Goal: Information Seeking & Learning: Learn about a topic

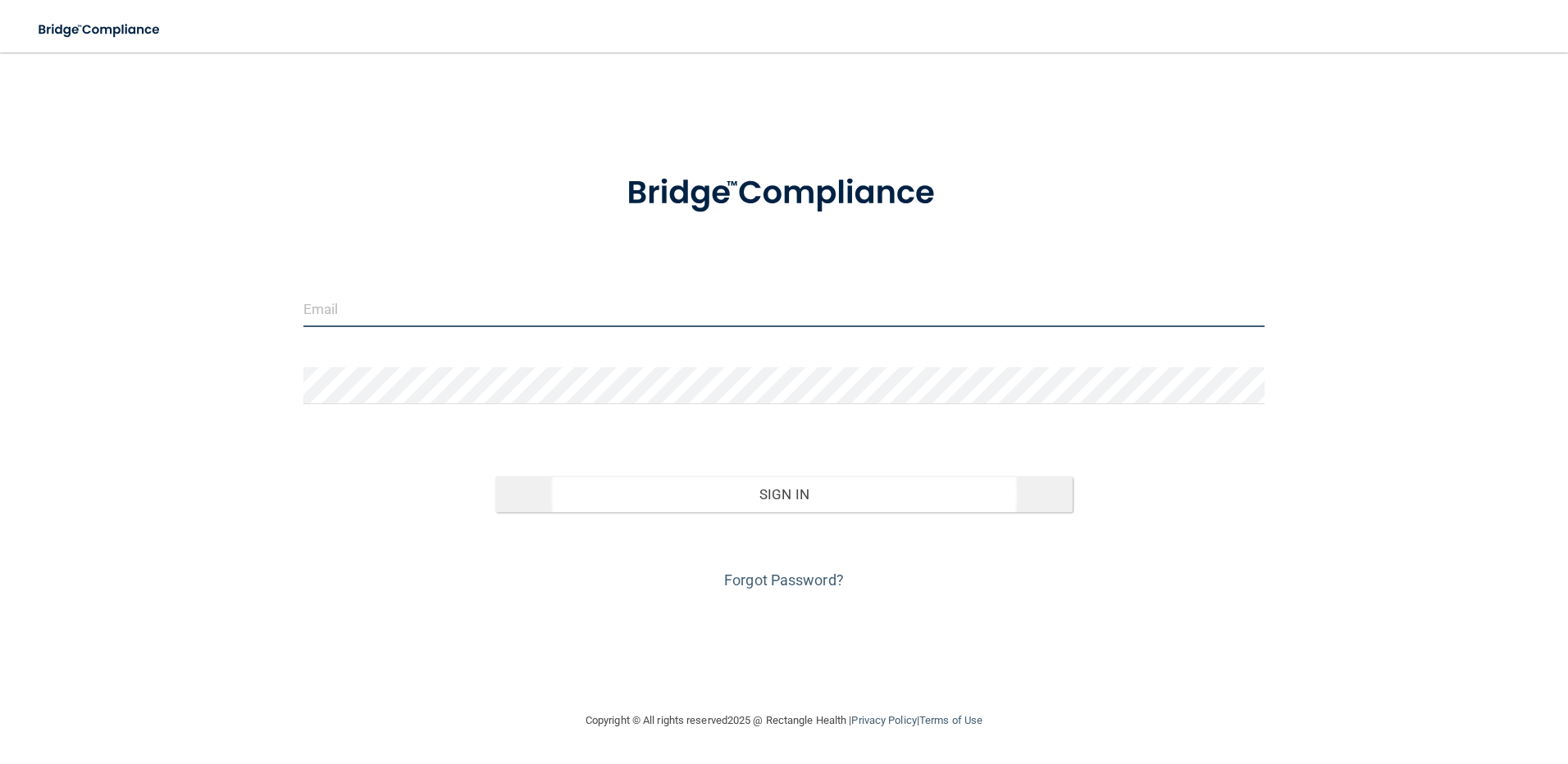
type input "[EMAIL_ADDRESS][DOMAIN_NAME]"
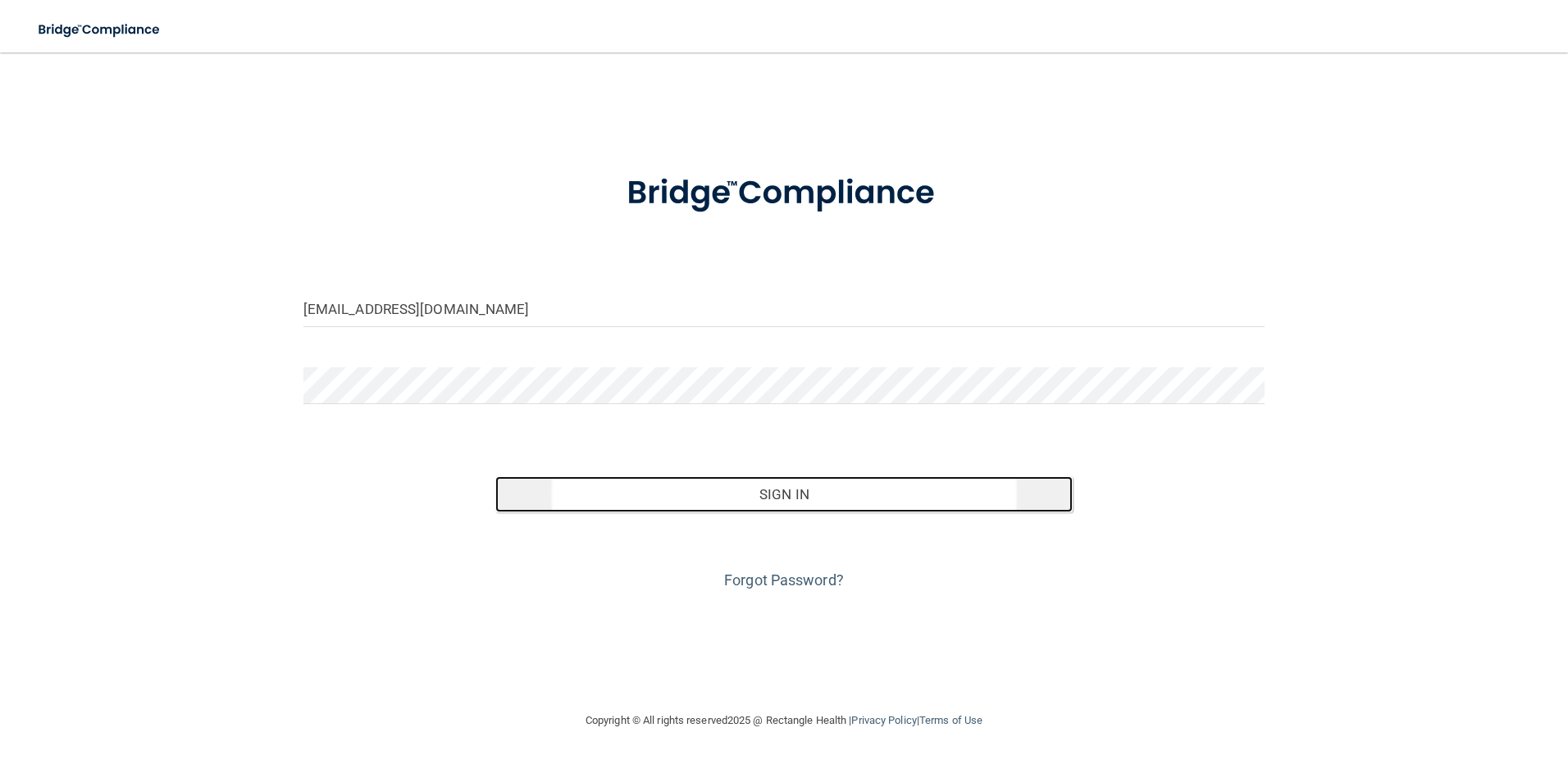
click at [751, 497] on button "Sign In" at bounding box center [784, 494] width 578 height 36
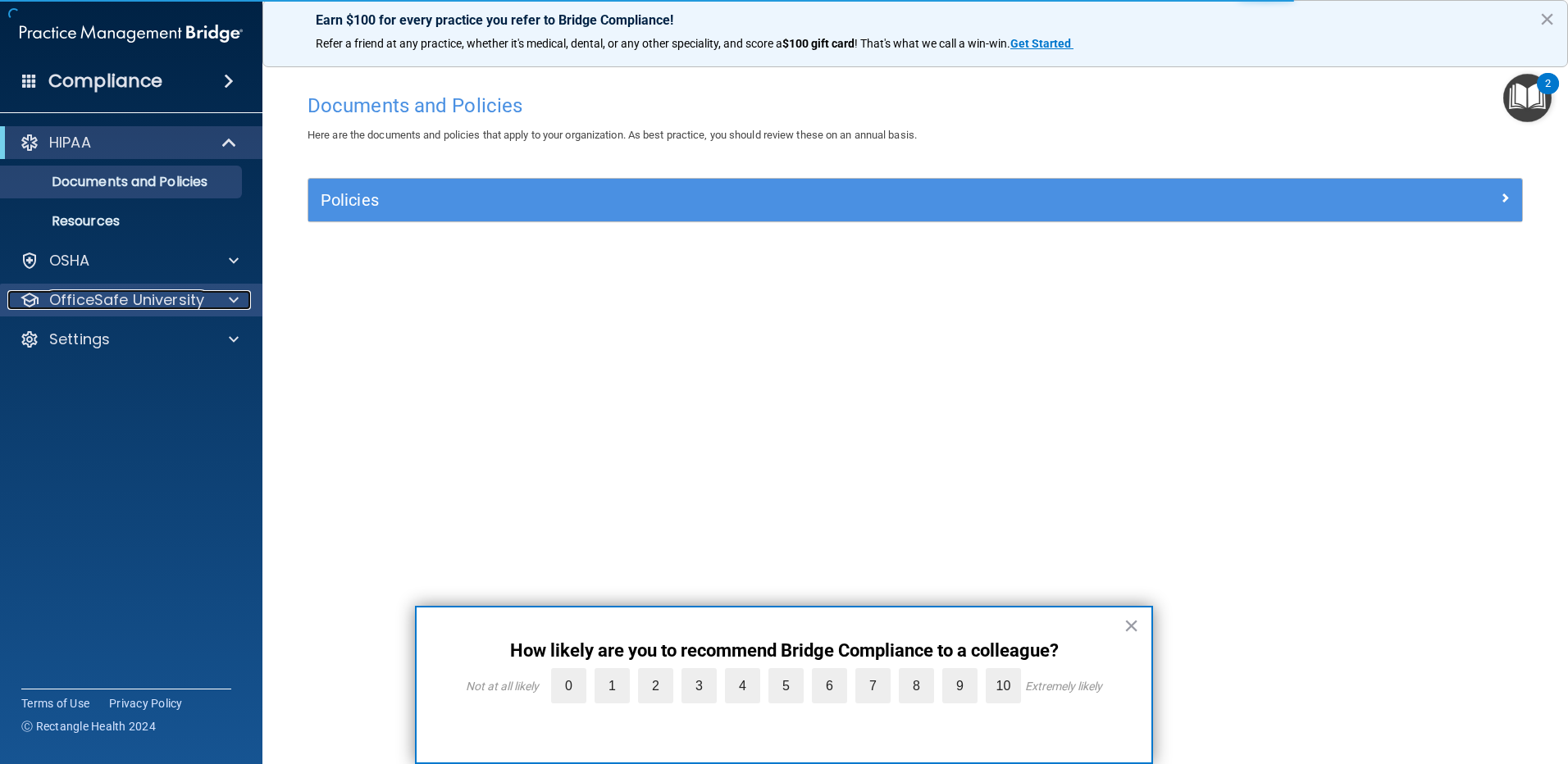
click at [92, 298] on p "OfficeSafe University" at bounding box center [127, 300] width 155 height 20
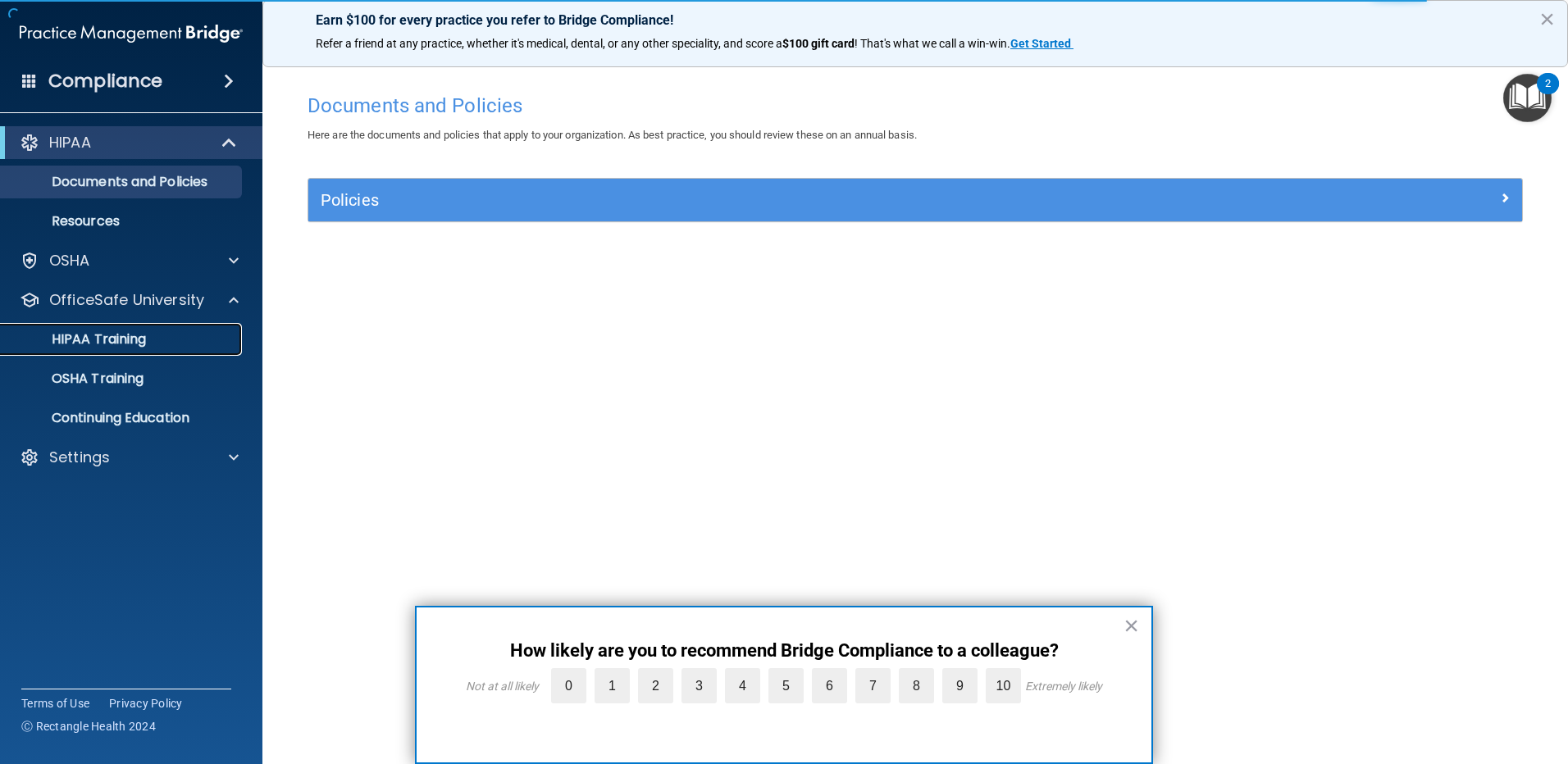
click at [131, 348] on p "HIPAA Training" at bounding box center [77, 340] width 135 height 17
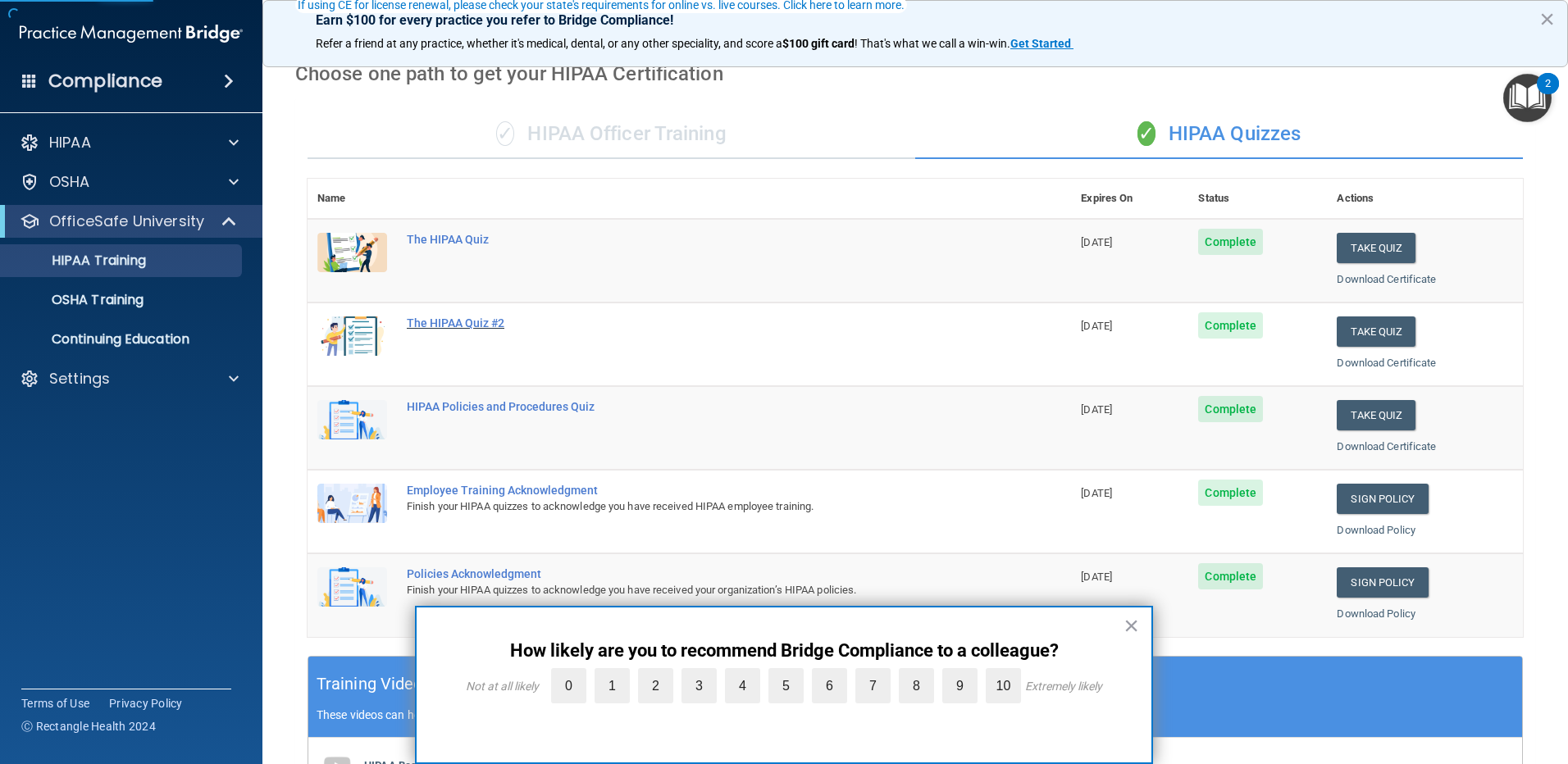
scroll to position [164, 0]
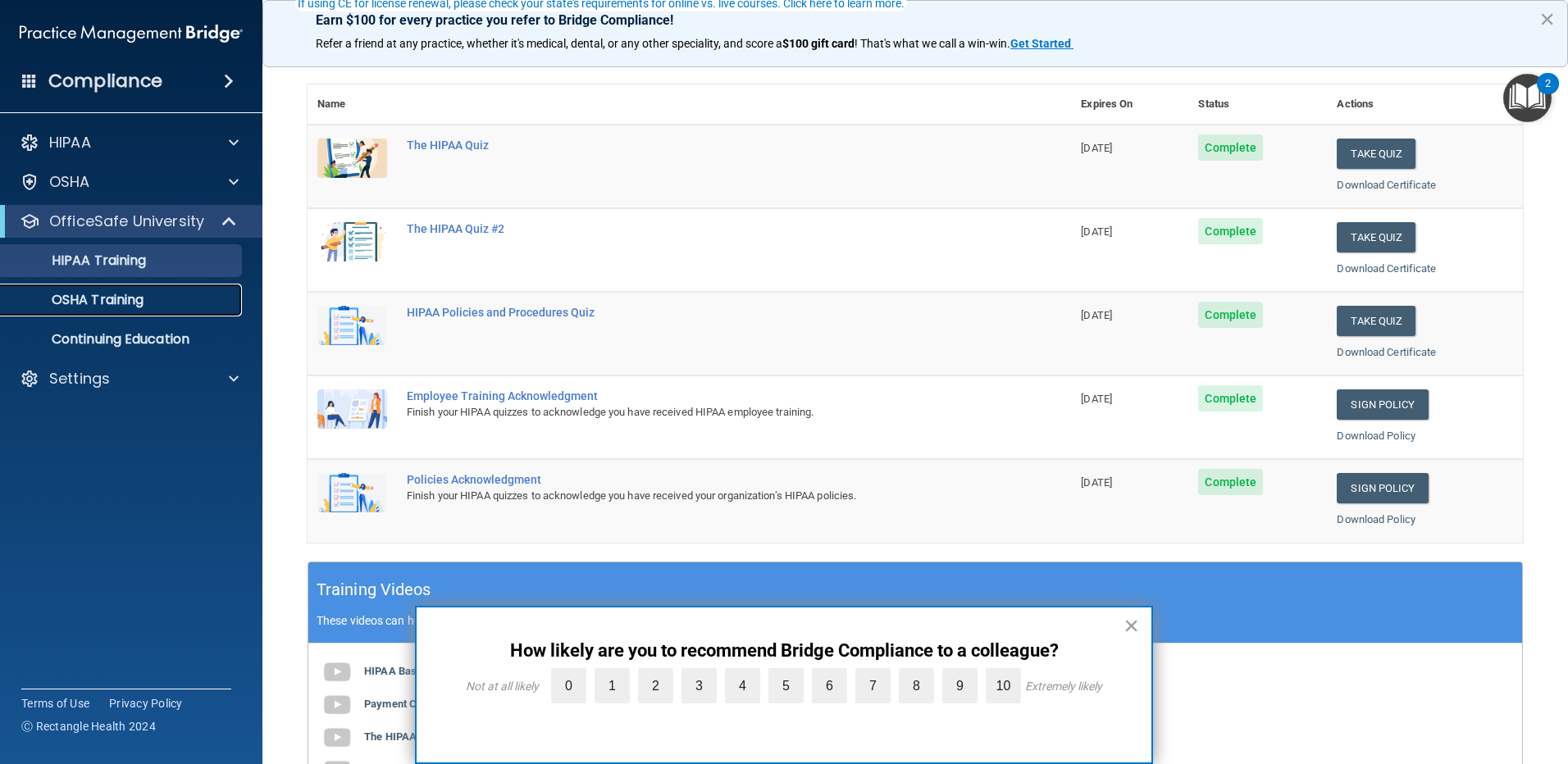
click at [120, 298] on p "OSHA Training" at bounding box center [76, 300] width 133 height 17
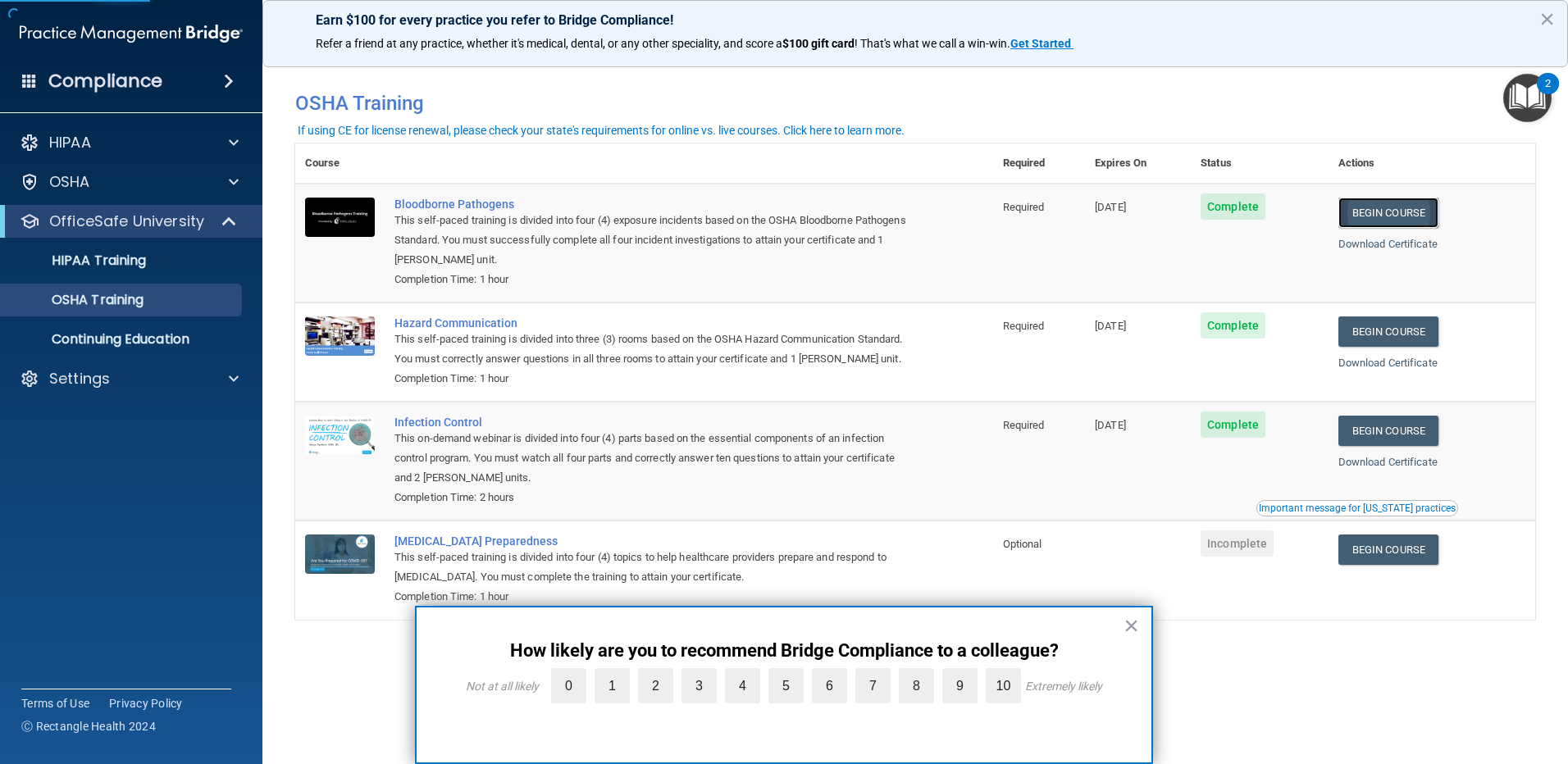
click at [1404, 222] on link "Begin Course" at bounding box center [1388, 212] width 100 height 31
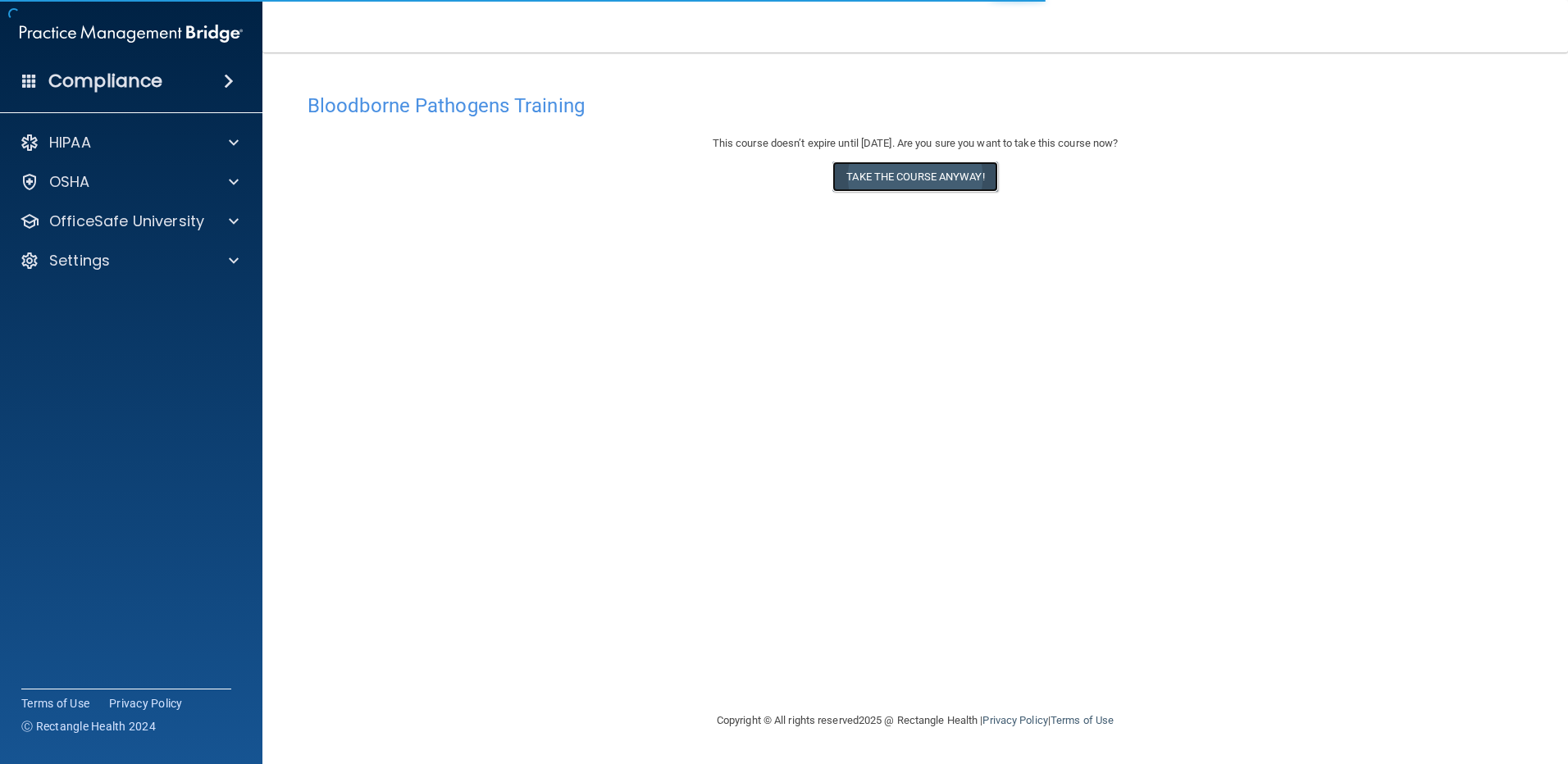
click at [884, 174] on button "Take the course anyway!" at bounding box center [915, 176] width 165 height 31
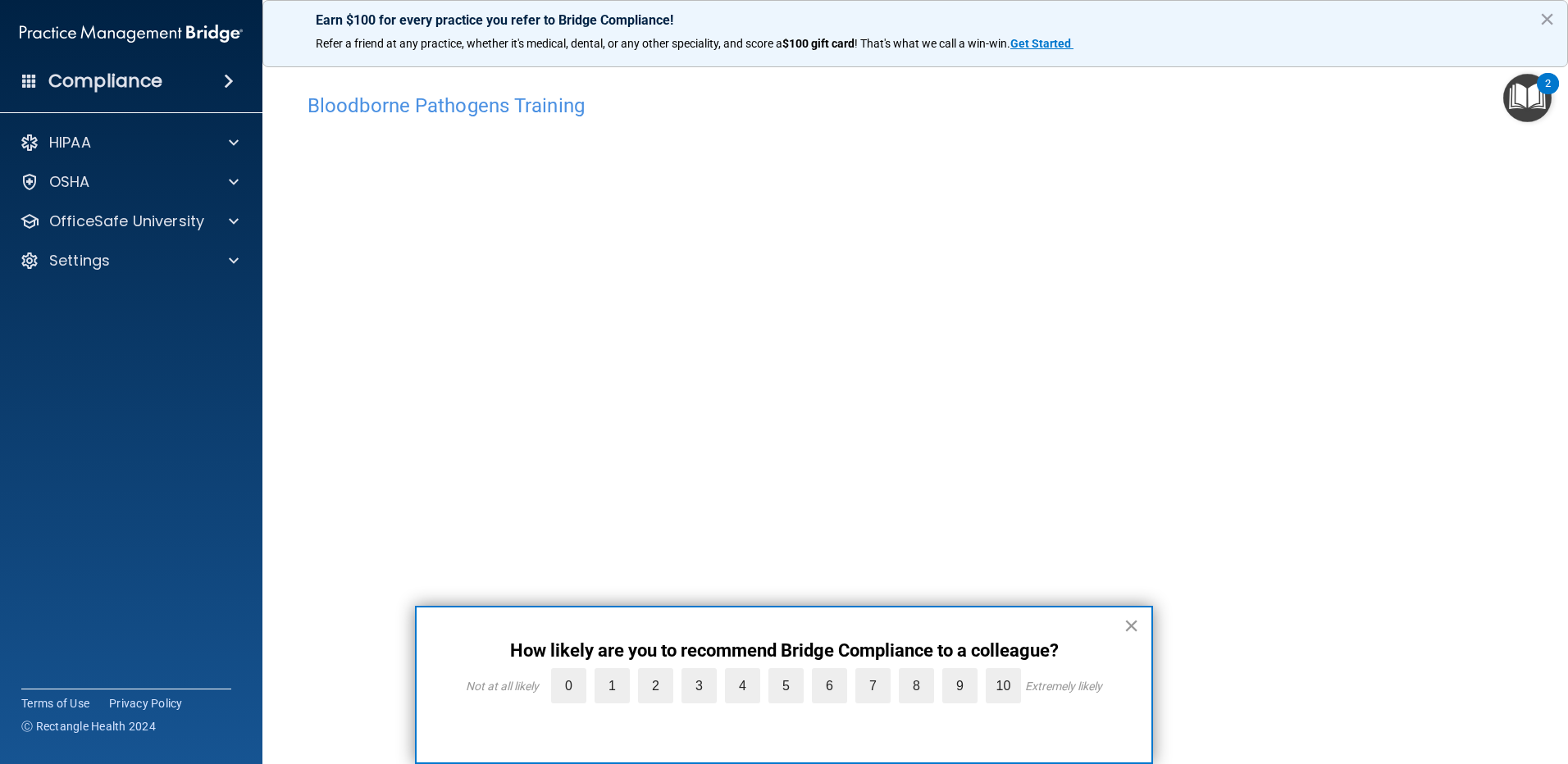
click at [1131, 629] on button "×" at bounding box center [1131, 626] width 16 height 26
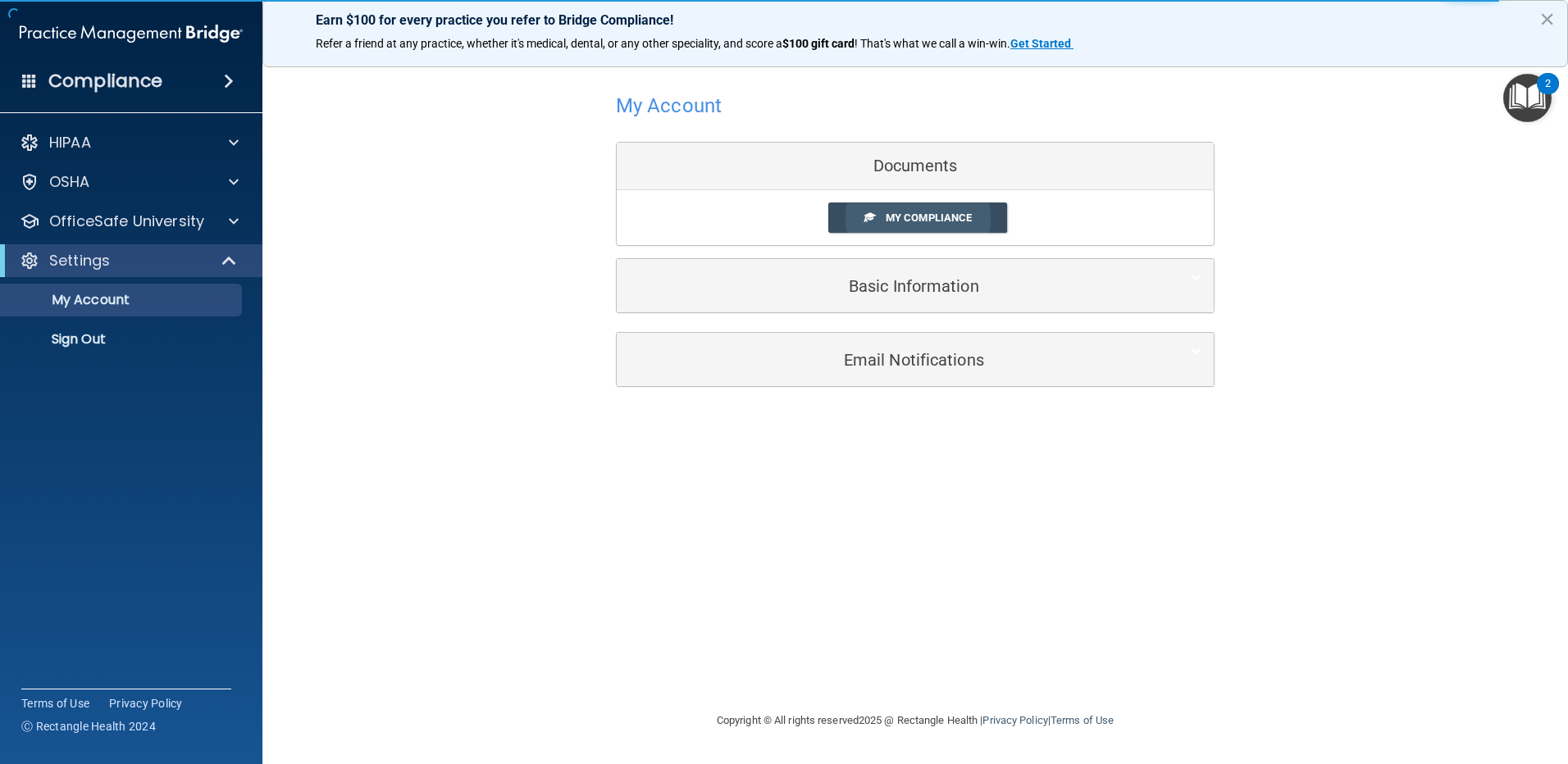
click at [930, 229] on link "My Compliance" at bounding box center [918, 217] width 180 height 31
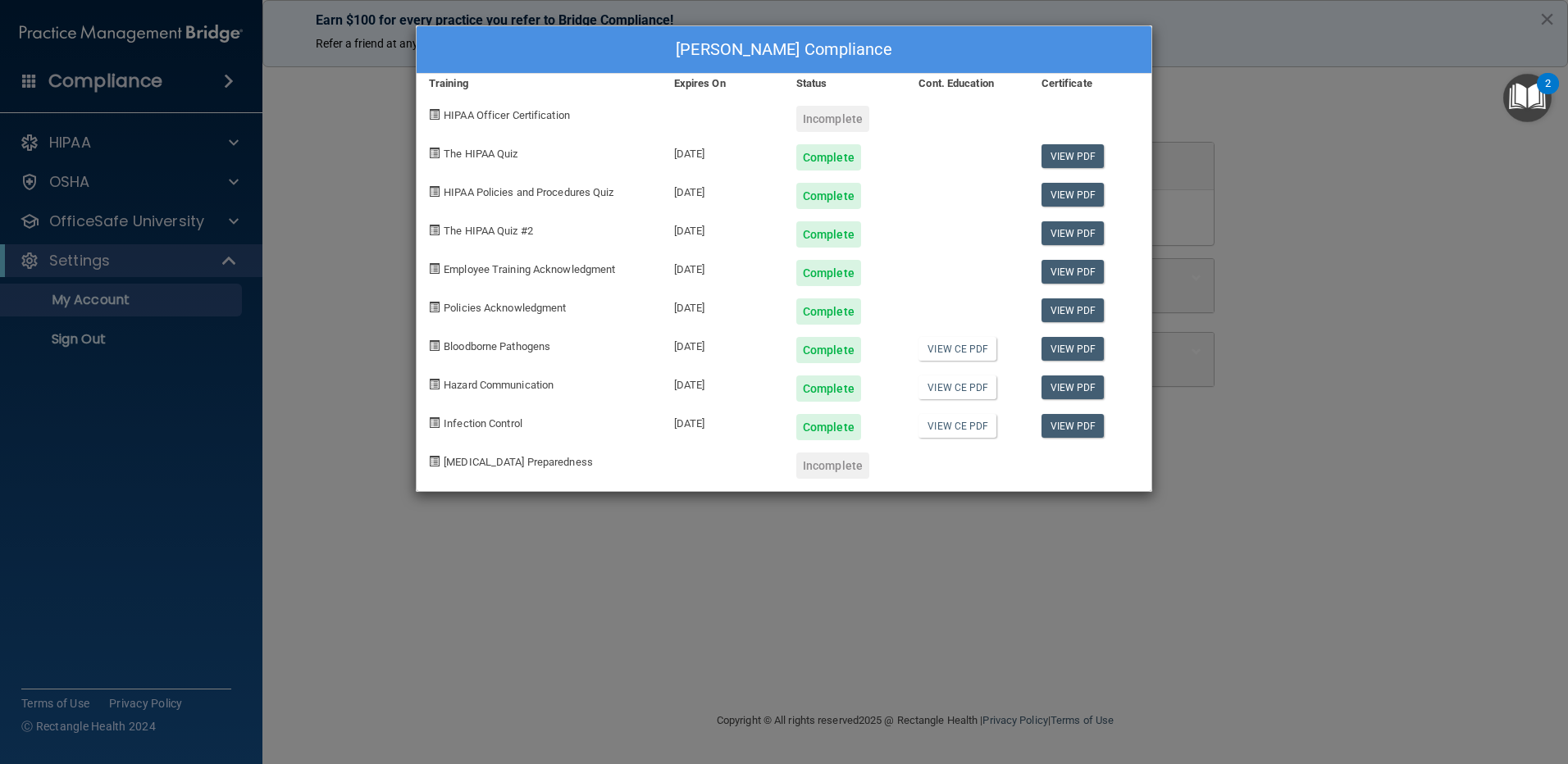
click at [856, 125] on div "Incomplete" at bounding box center [833, 119] width 73 height 26
drag, startPoint x: 1357, startPoint y: 203, endPoint x: 1345, endPoint y: 200, distance: 12.4
click at [1357, 204] on div "Cassidy Campbell's Compliance Training Expires On Status Cont. Education Certif…" at bounding box center [784, 382] width 1568 height 764
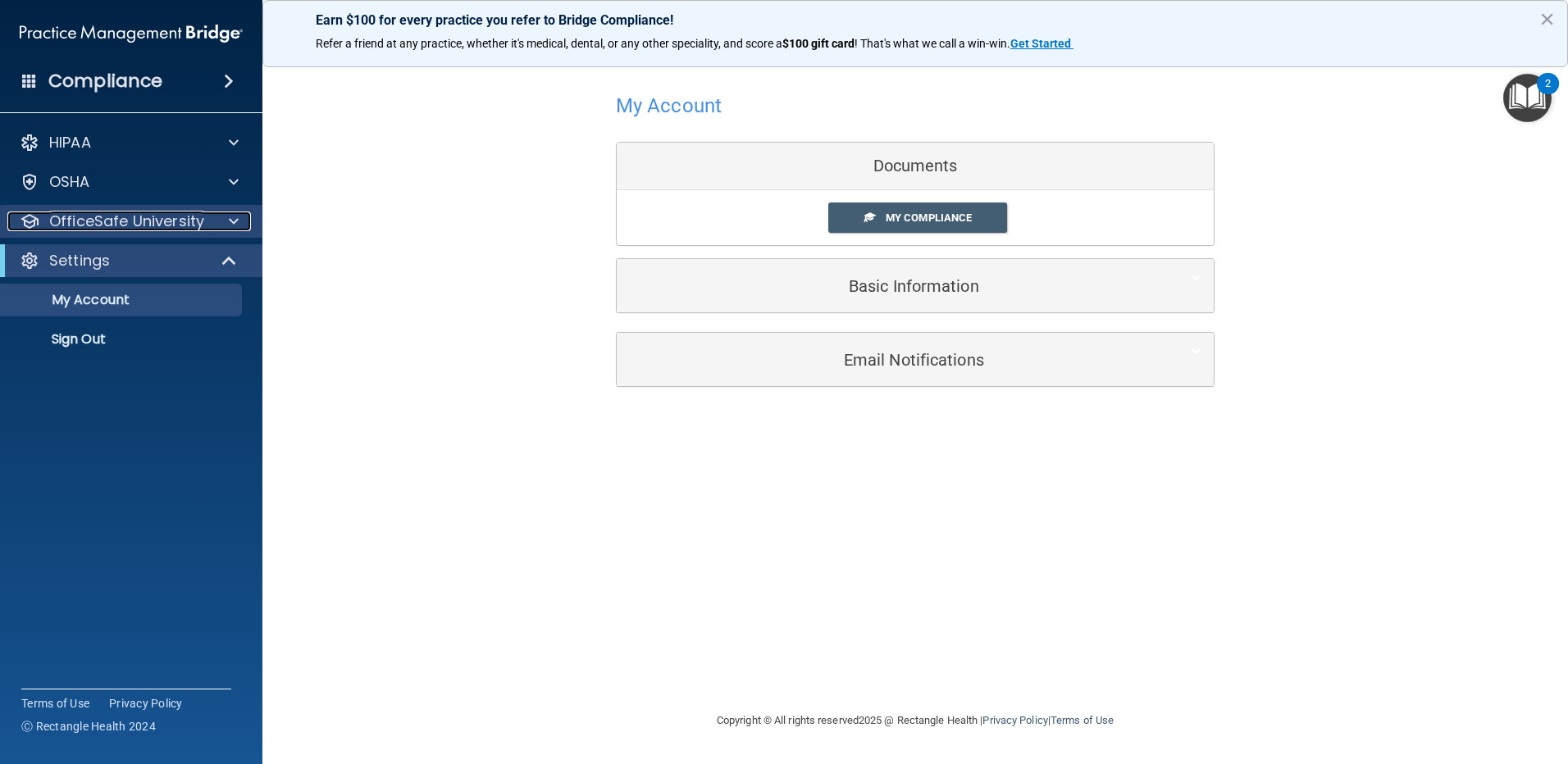
click at [97, 225] on p "OfficeSafe University" at bounding box center [127, 221] width 155 height 20
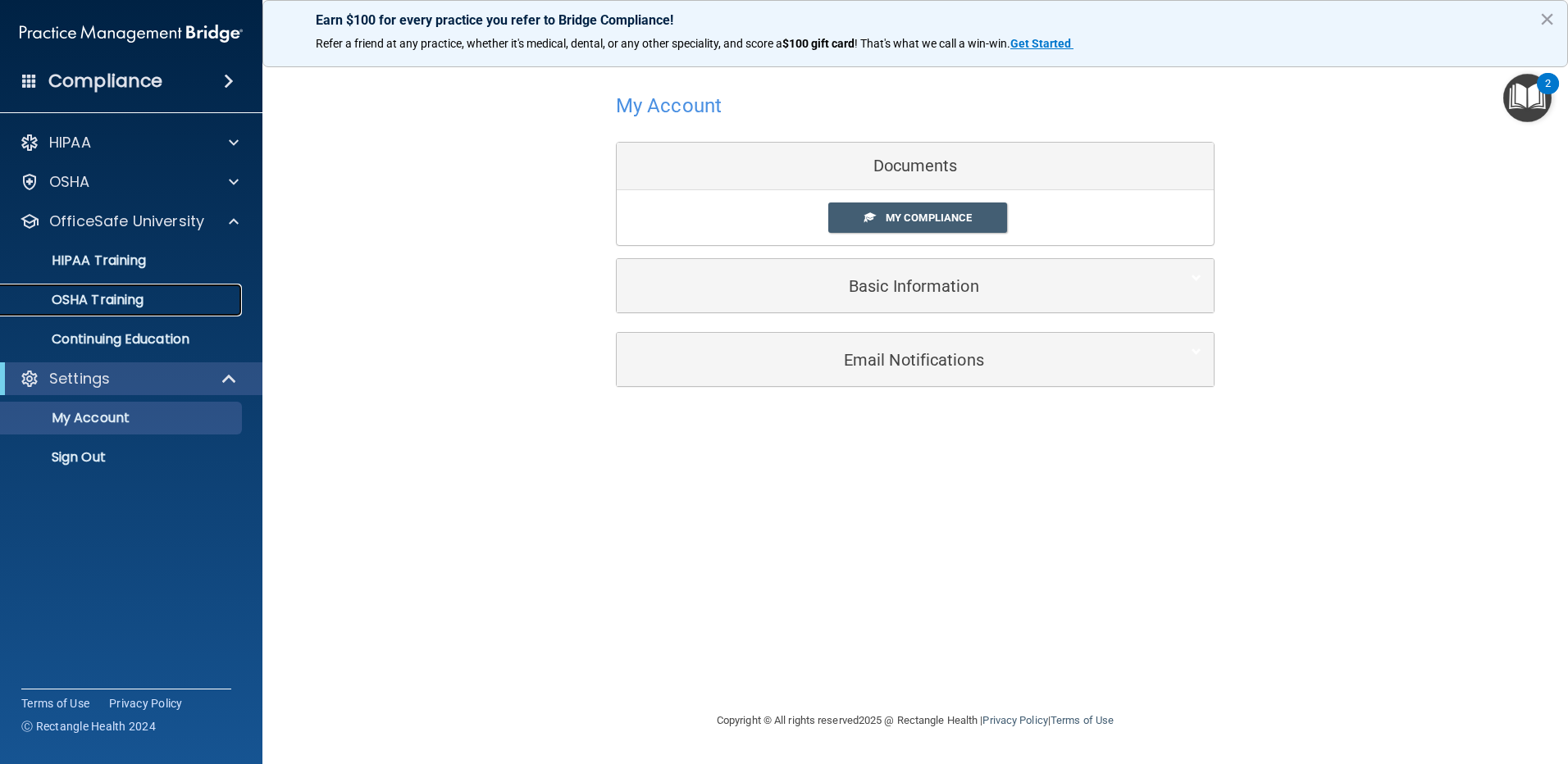
click at [121, 306] on p "OSHA Training" at bounding box center [76, 300] width 133 height 17
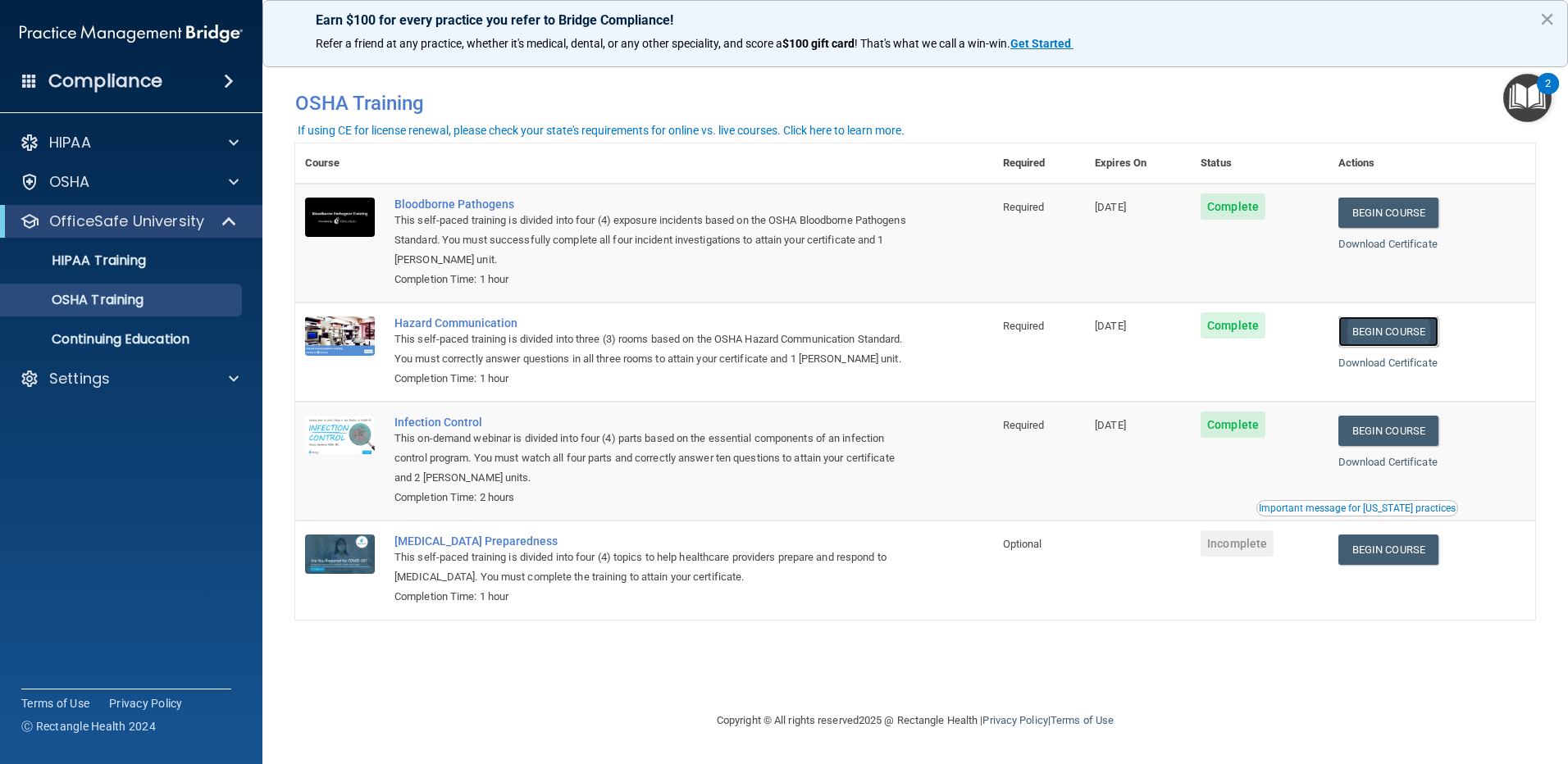
click at [1396, 337] on link "Begin Course" at bounding box center [1388, 332] width 100 height 31
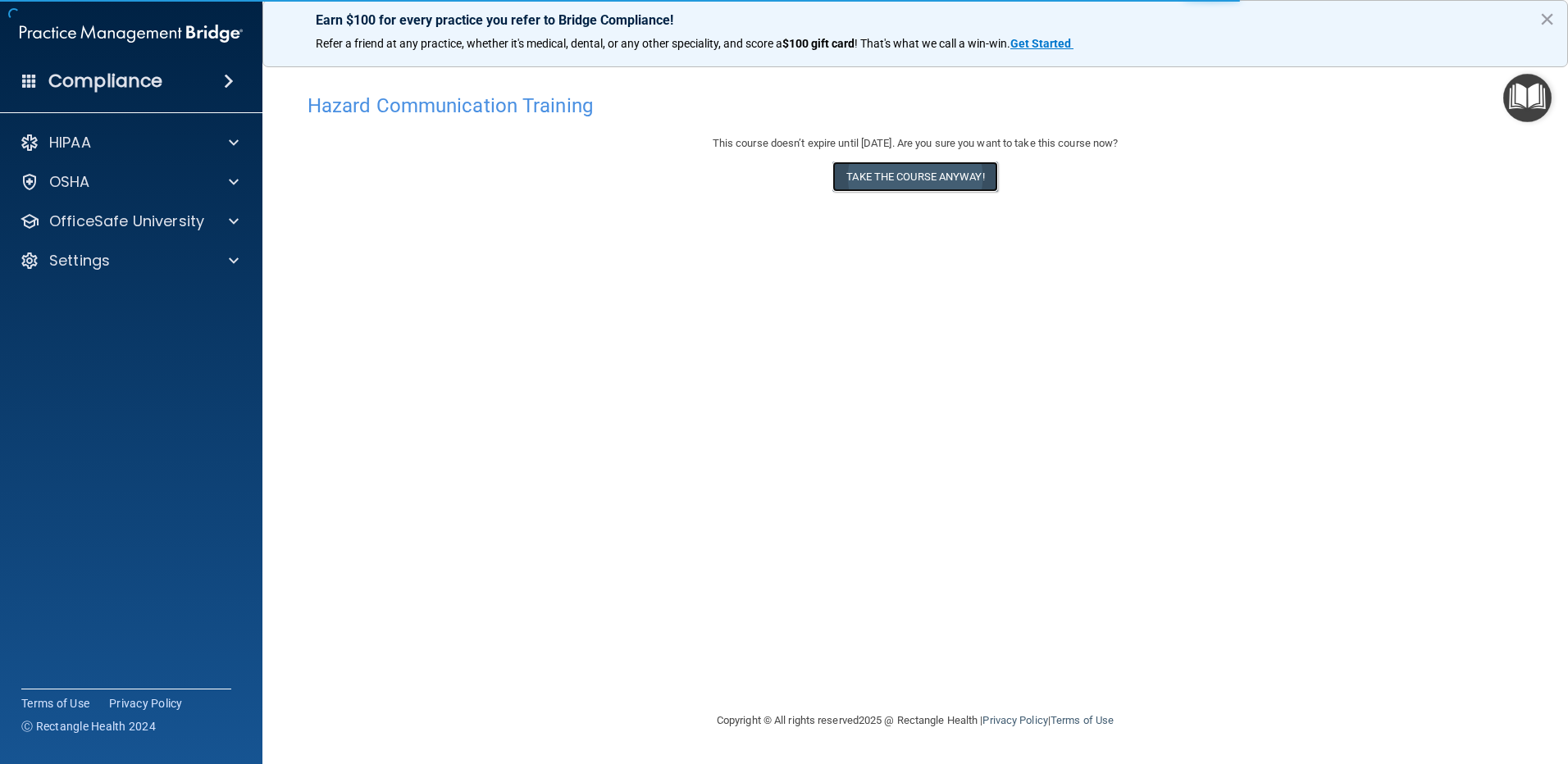
click at [915, 175] on button "Take the course anyway!" at bounding box center [915, 176] width 165 height 31
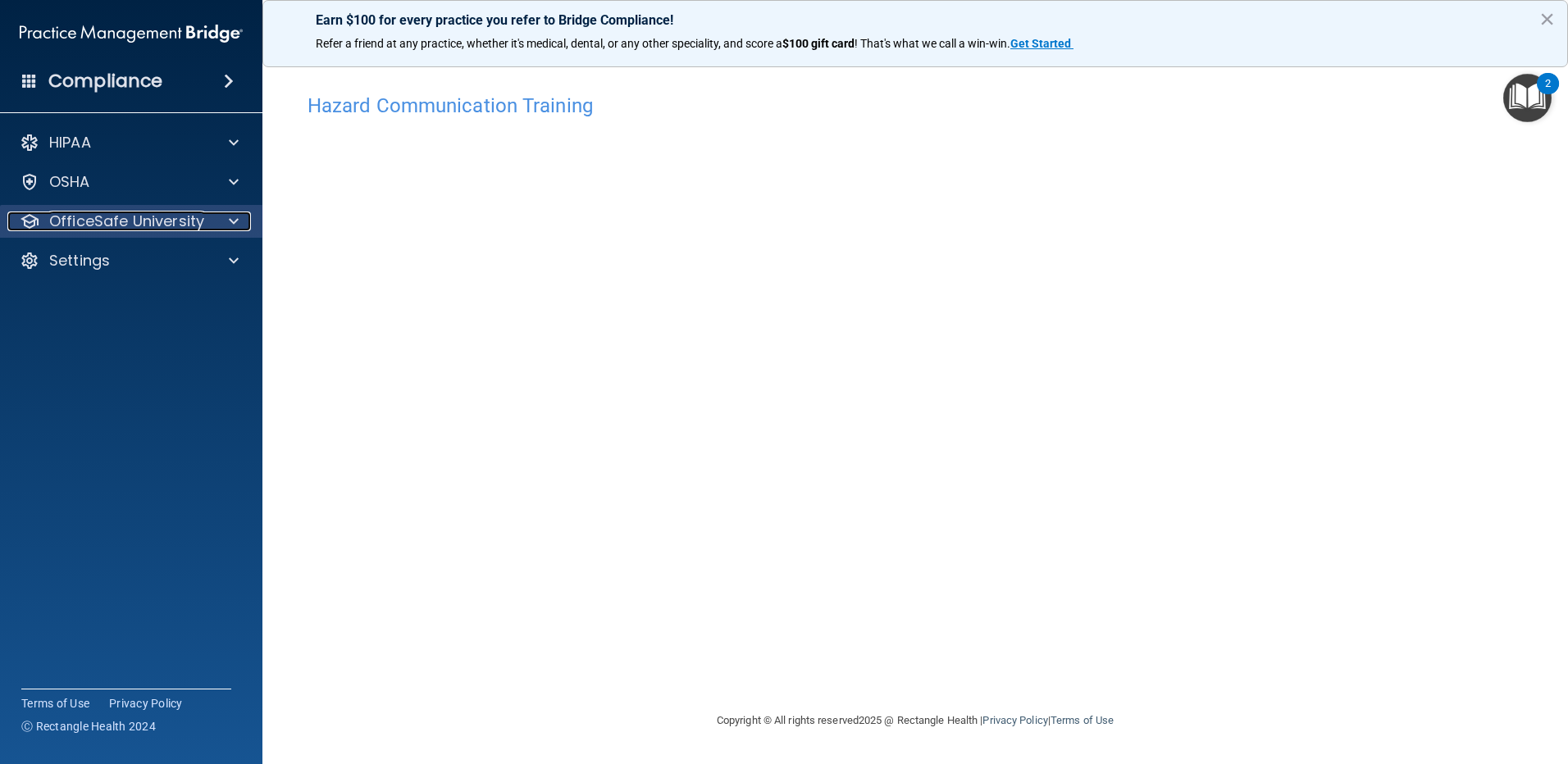
click at [148, 220] on p "OfficeSafe University" at bounding box center [127, 221] width 155 height 20
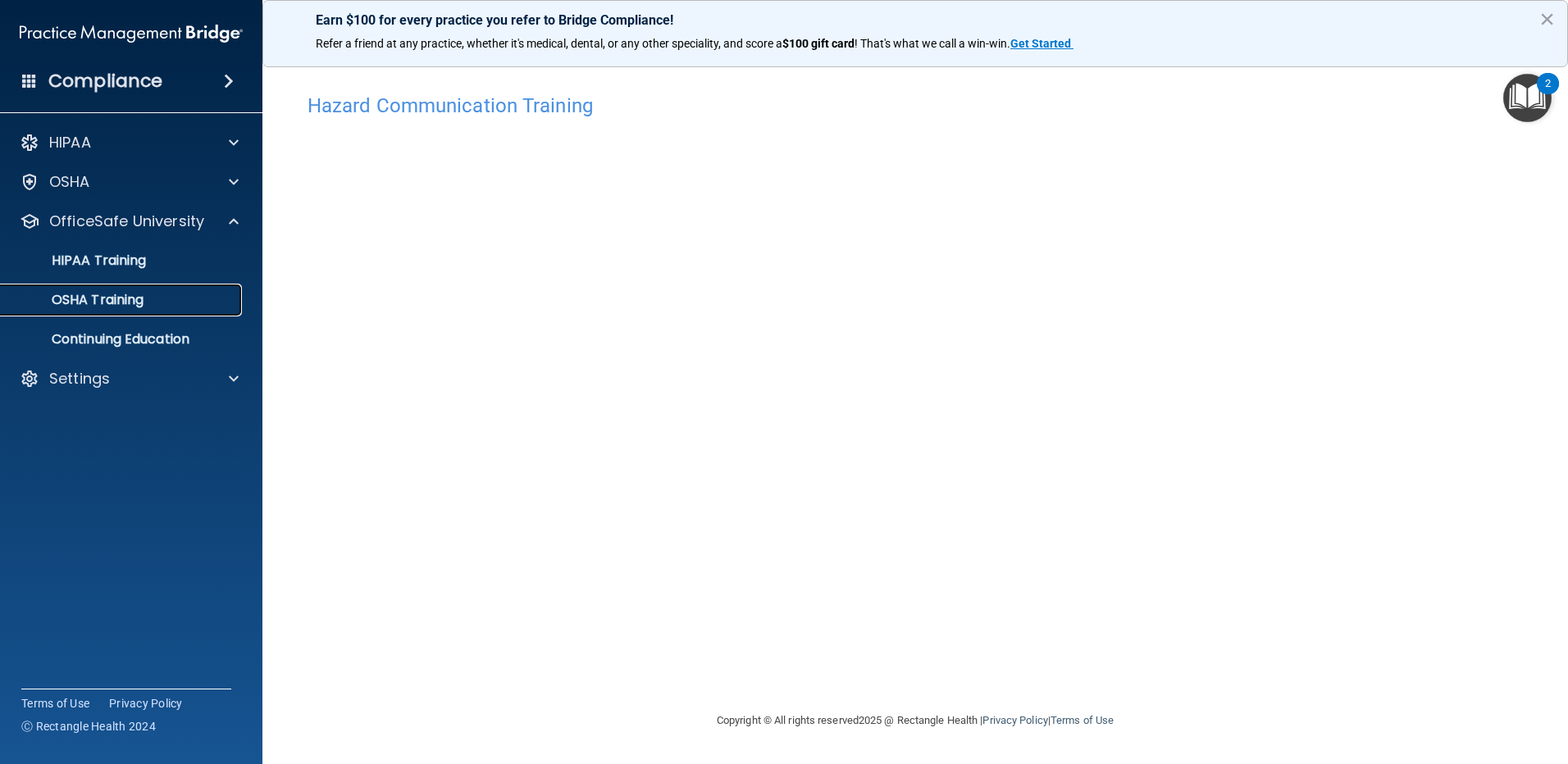
click at [114, 300] on p "OSHA Training" at bounding box center [76, 300] width 133 height 17
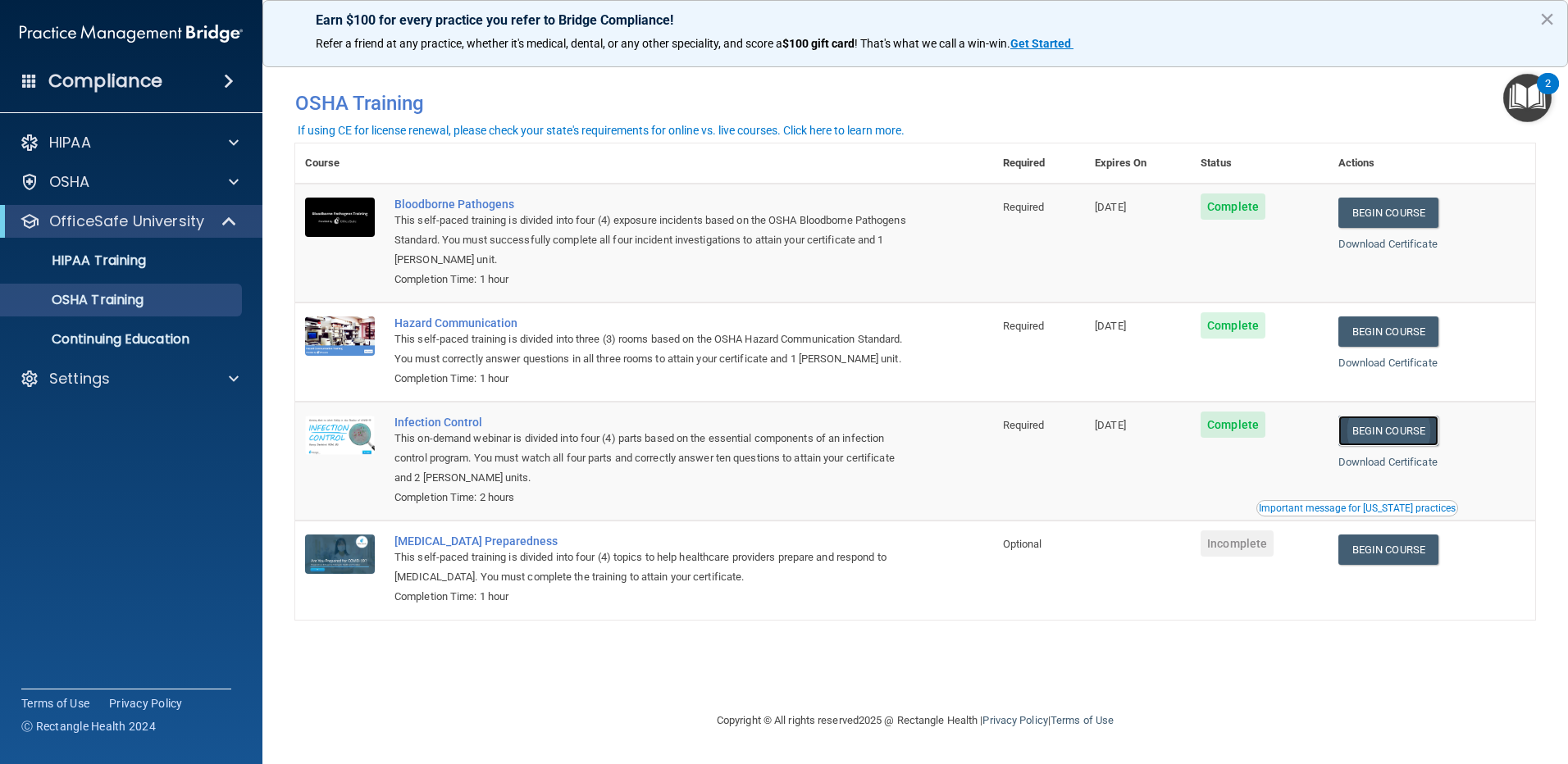
click at [1412, 446] on link "Begin Course" at bounding box center [1388, 430] width 100 height 31
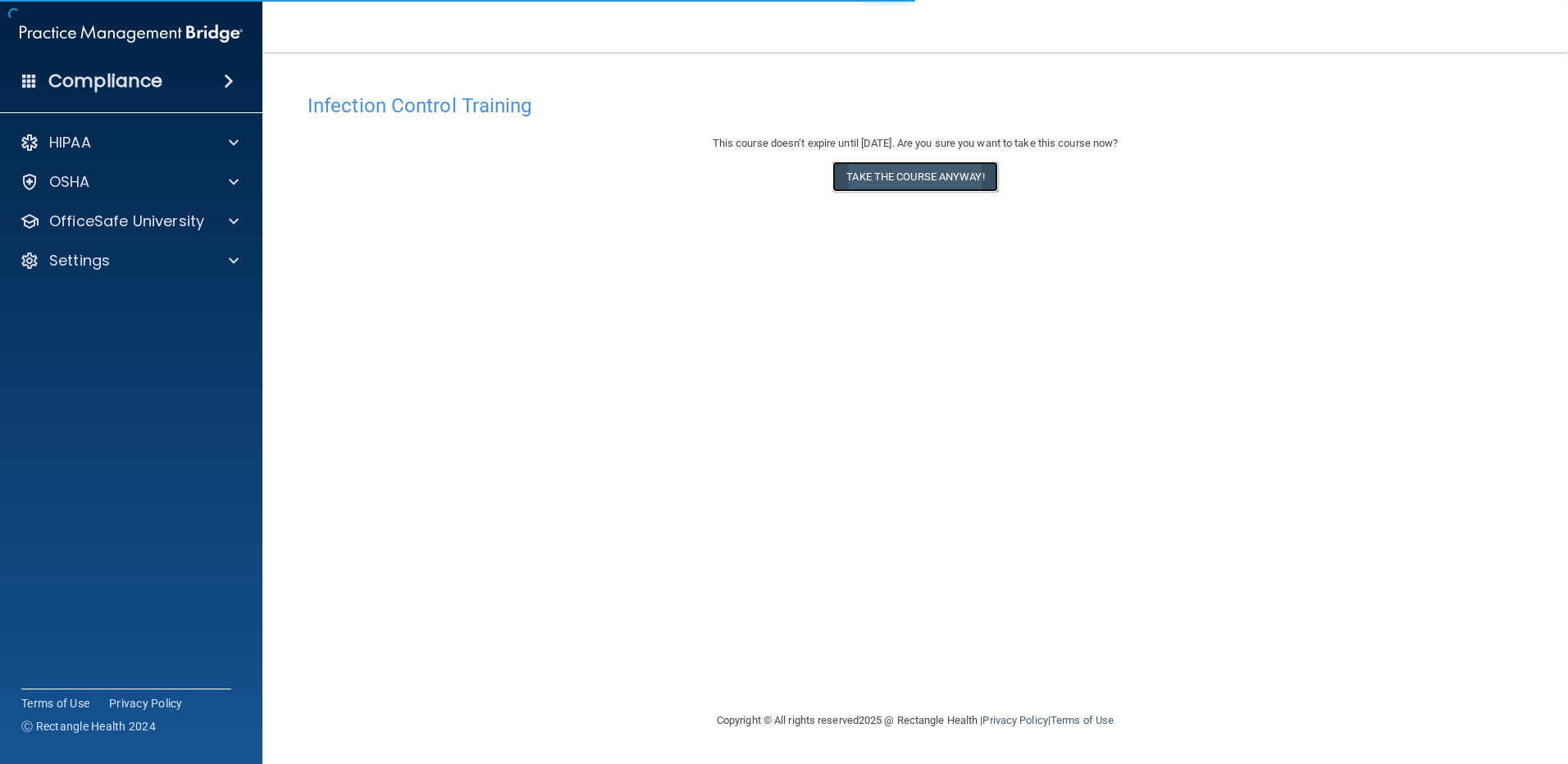
click at [890, 179] on button "Take the course anyway!" at bounding box center [915, 176] width 165 height 31
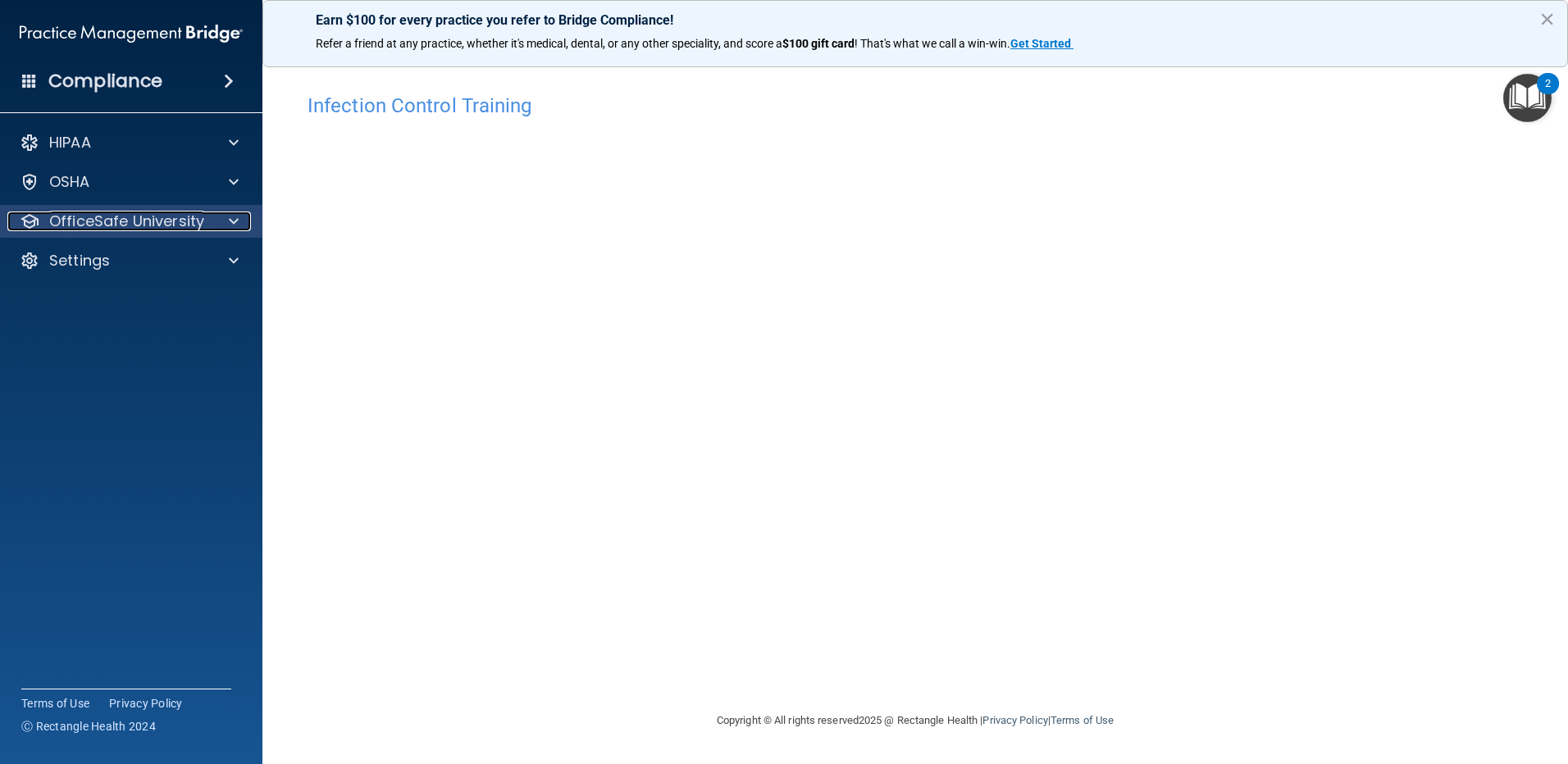
click at [105, 216] on p "OfficeSafe University" at bounding box center [127, 221] width 155 height 20
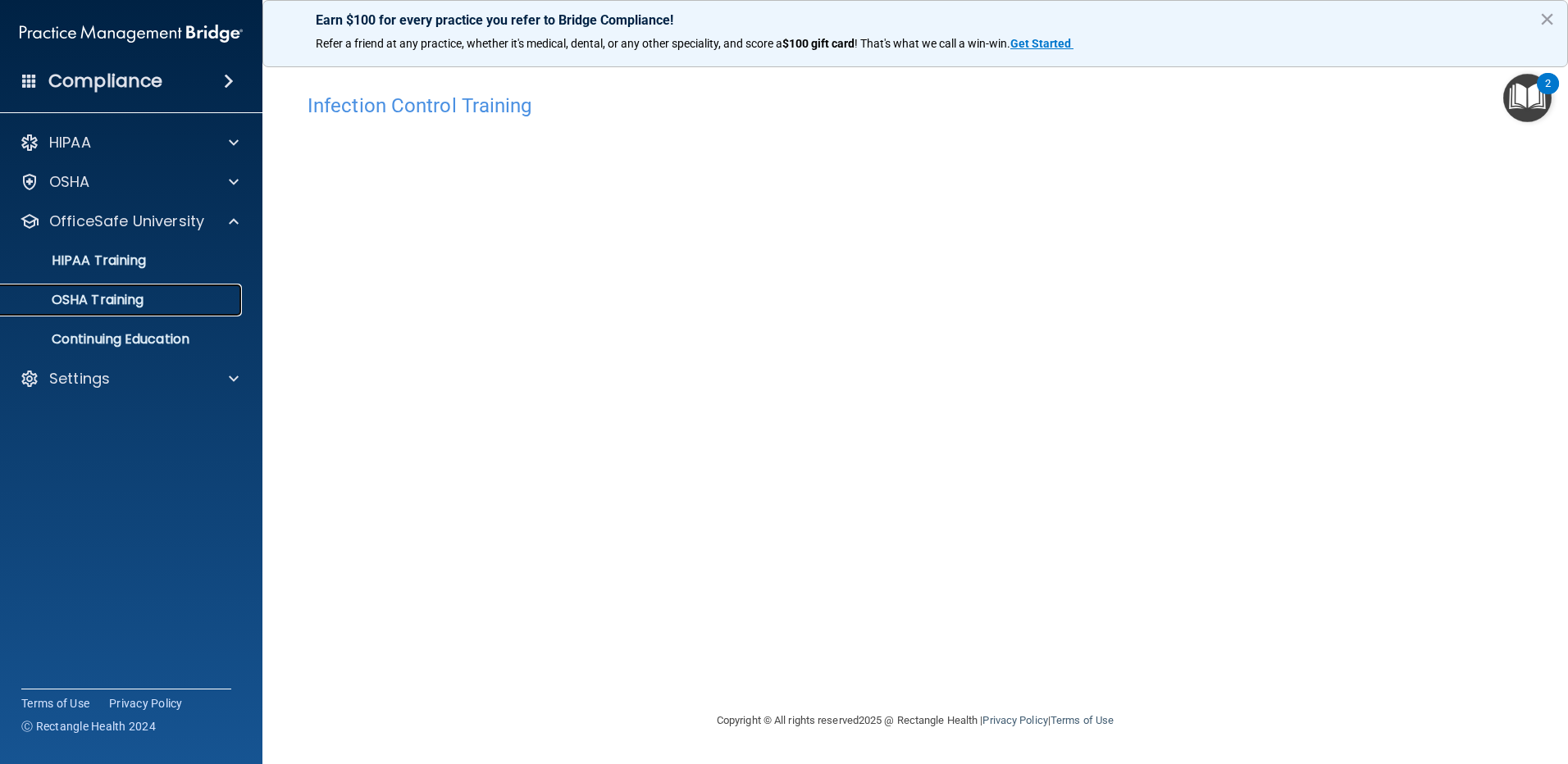
click at [102, 309] on link "OSHA Training" at bounding box center [112, 300] width 258 height 33
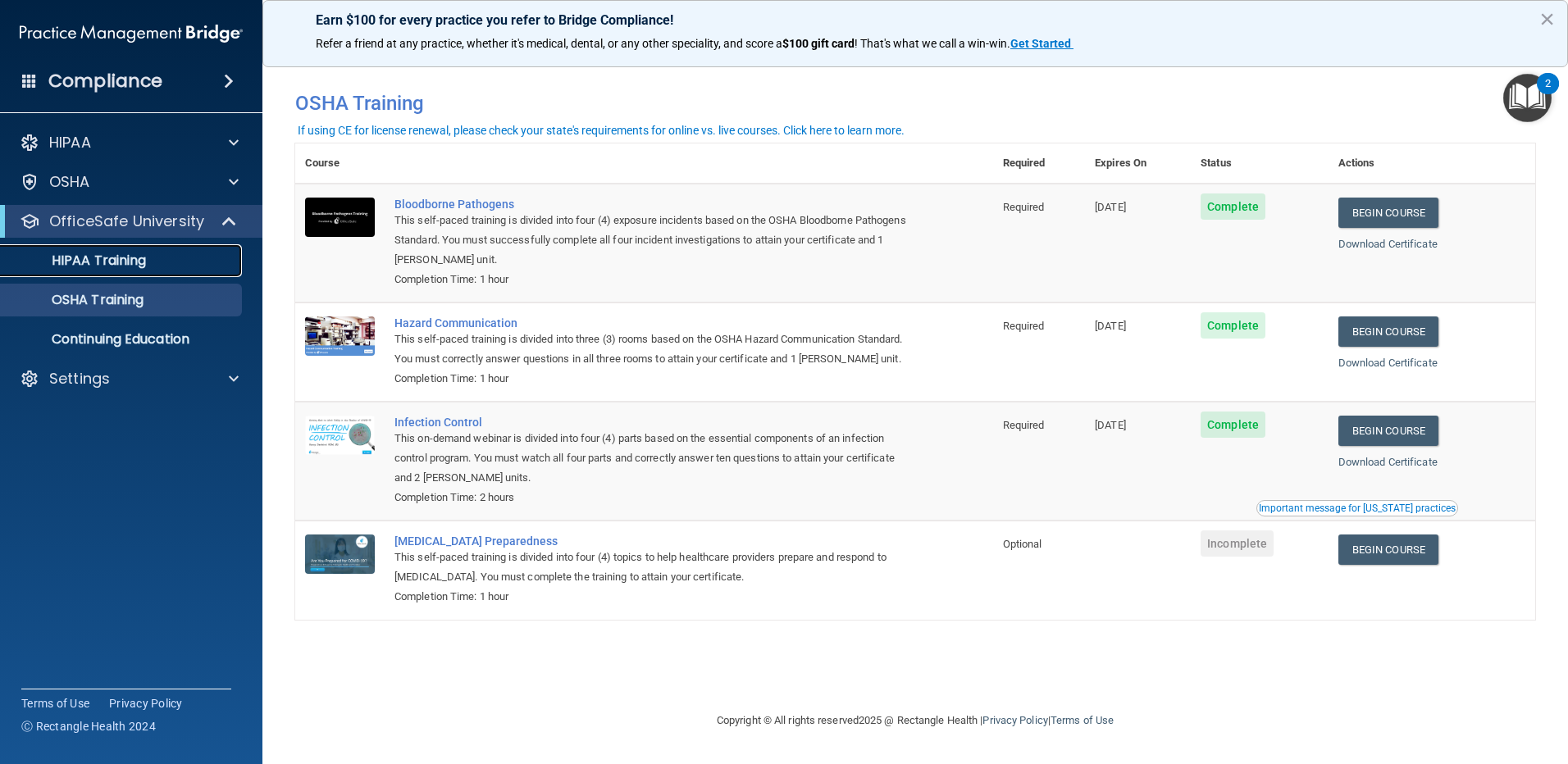
click at [112, 264] on p "HIPAA Training" at bounding box center [77, 261] width 135 height 17
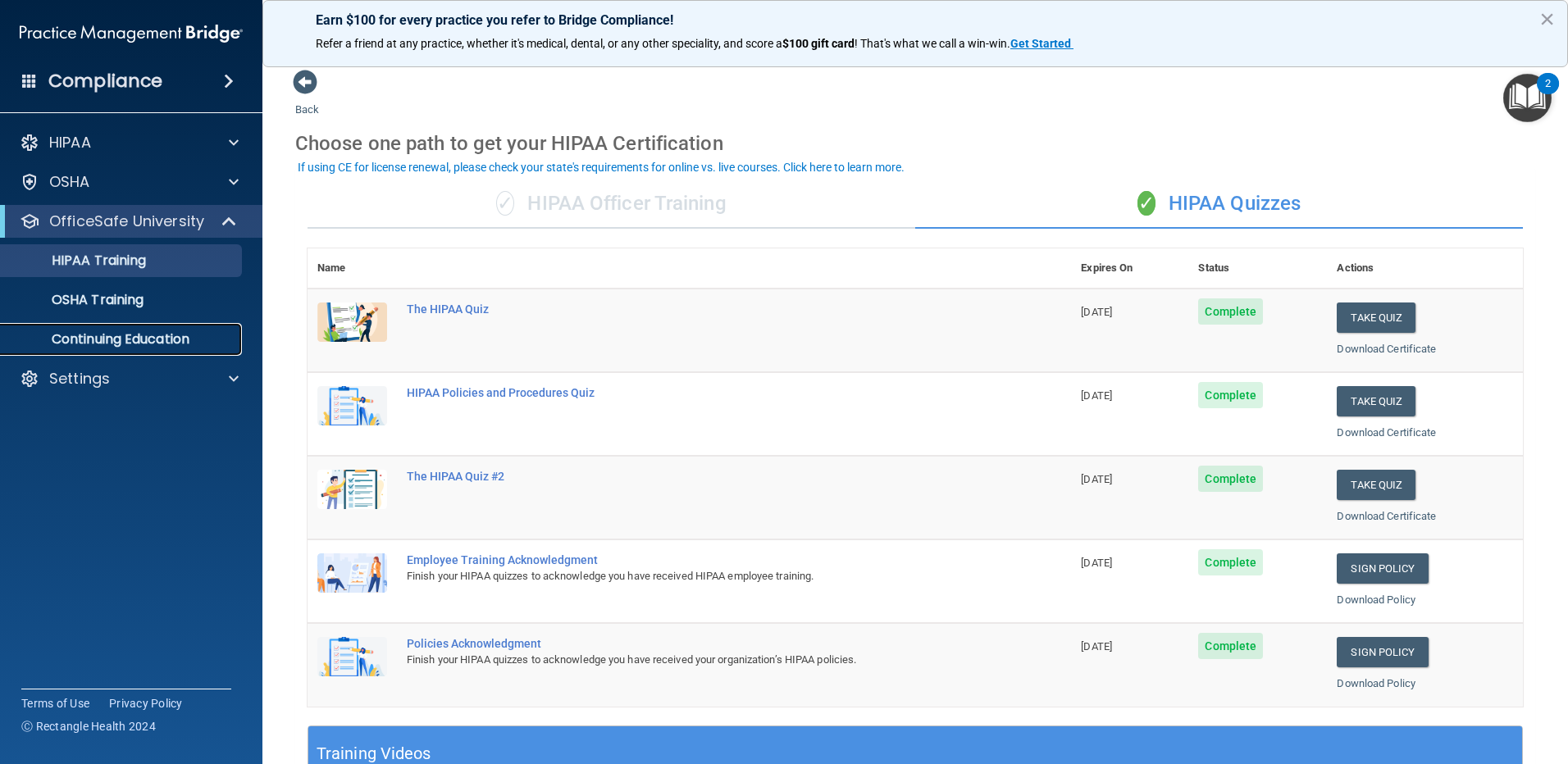
click at [113, 334] on p "Continuing Education" at bounding box center [122, 340] width 224 height 17
